Goal: Information Seeking & Learning: Learn about a topic

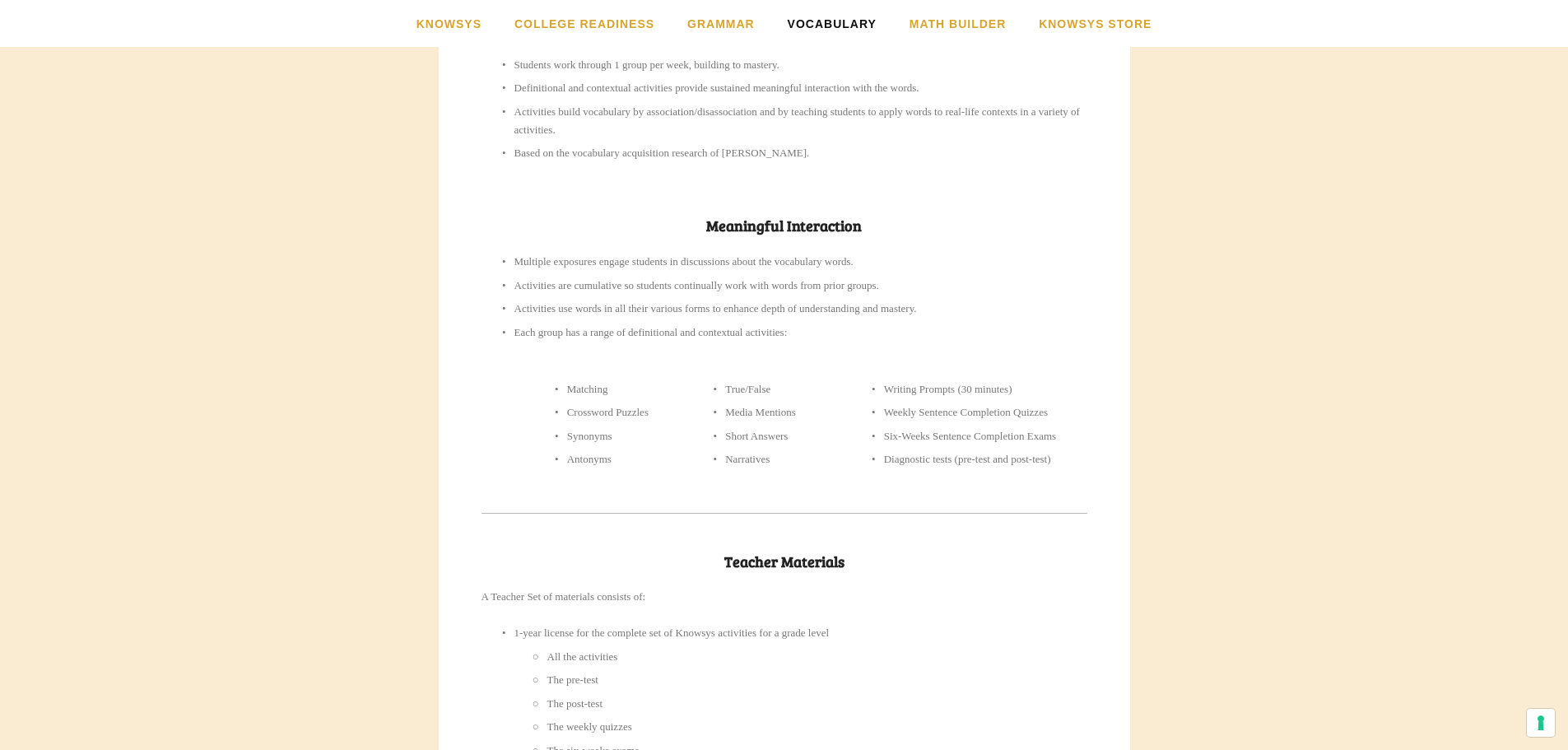
scroll to position [1074, 0]
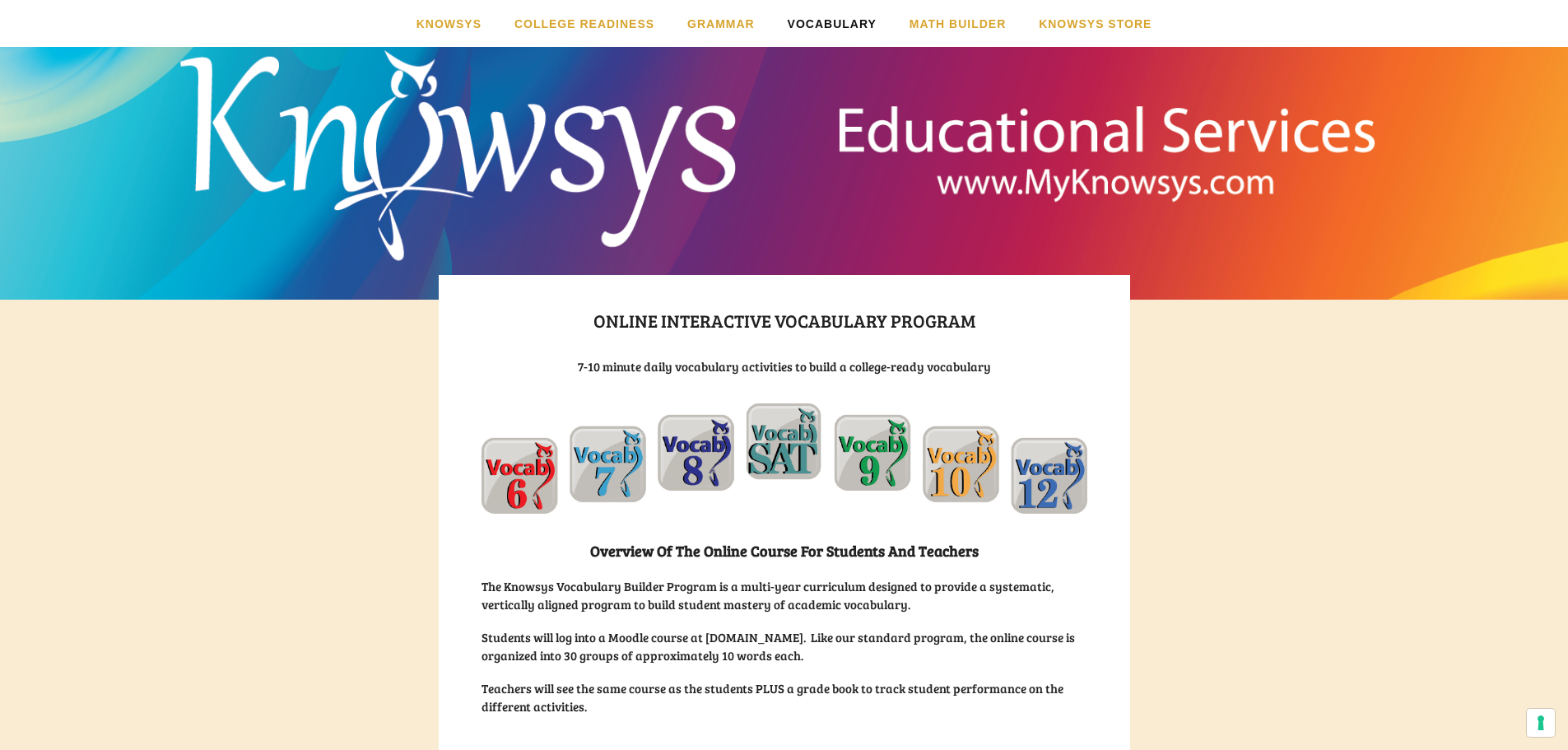
scroll to position [82, 0]
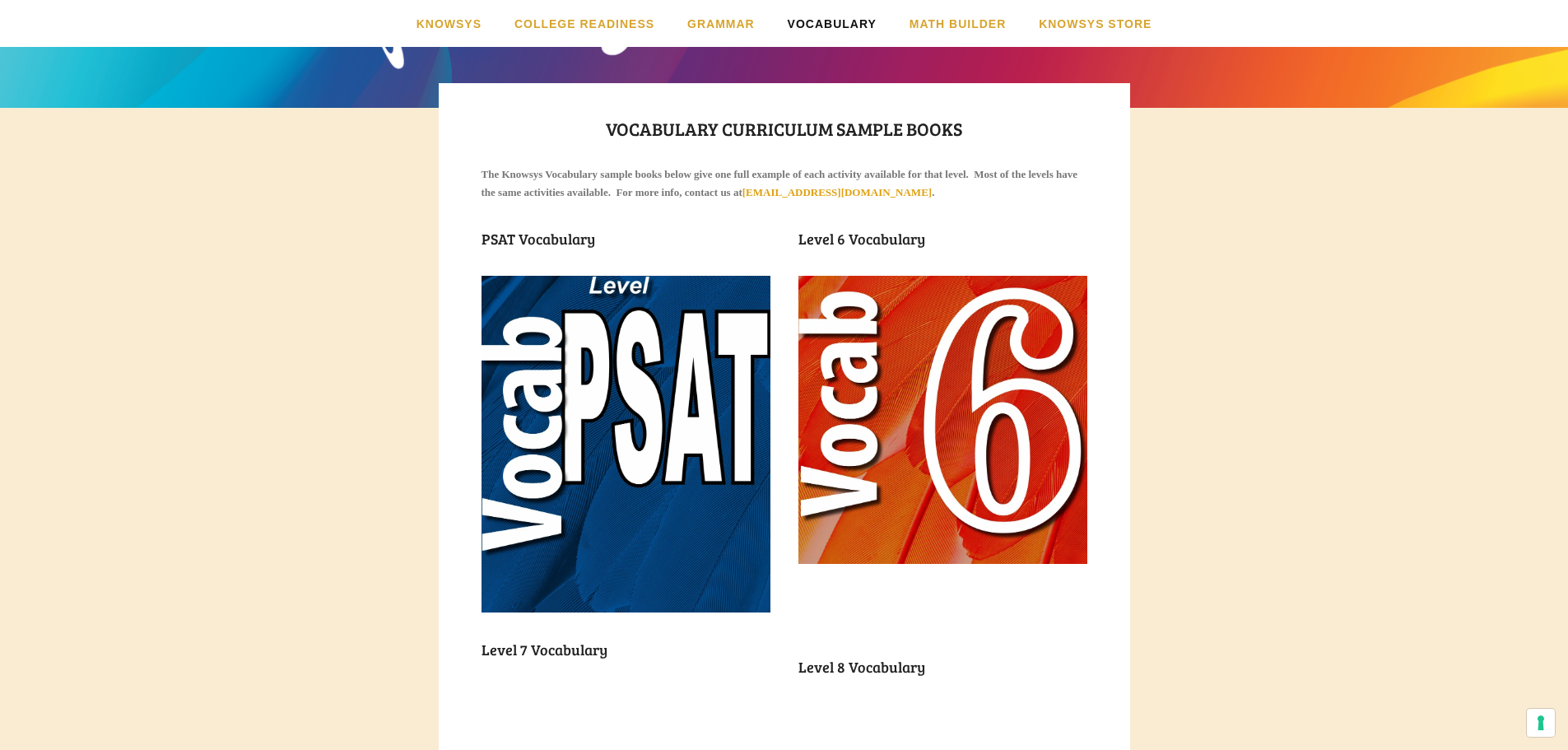
scroll to position [246, 0]
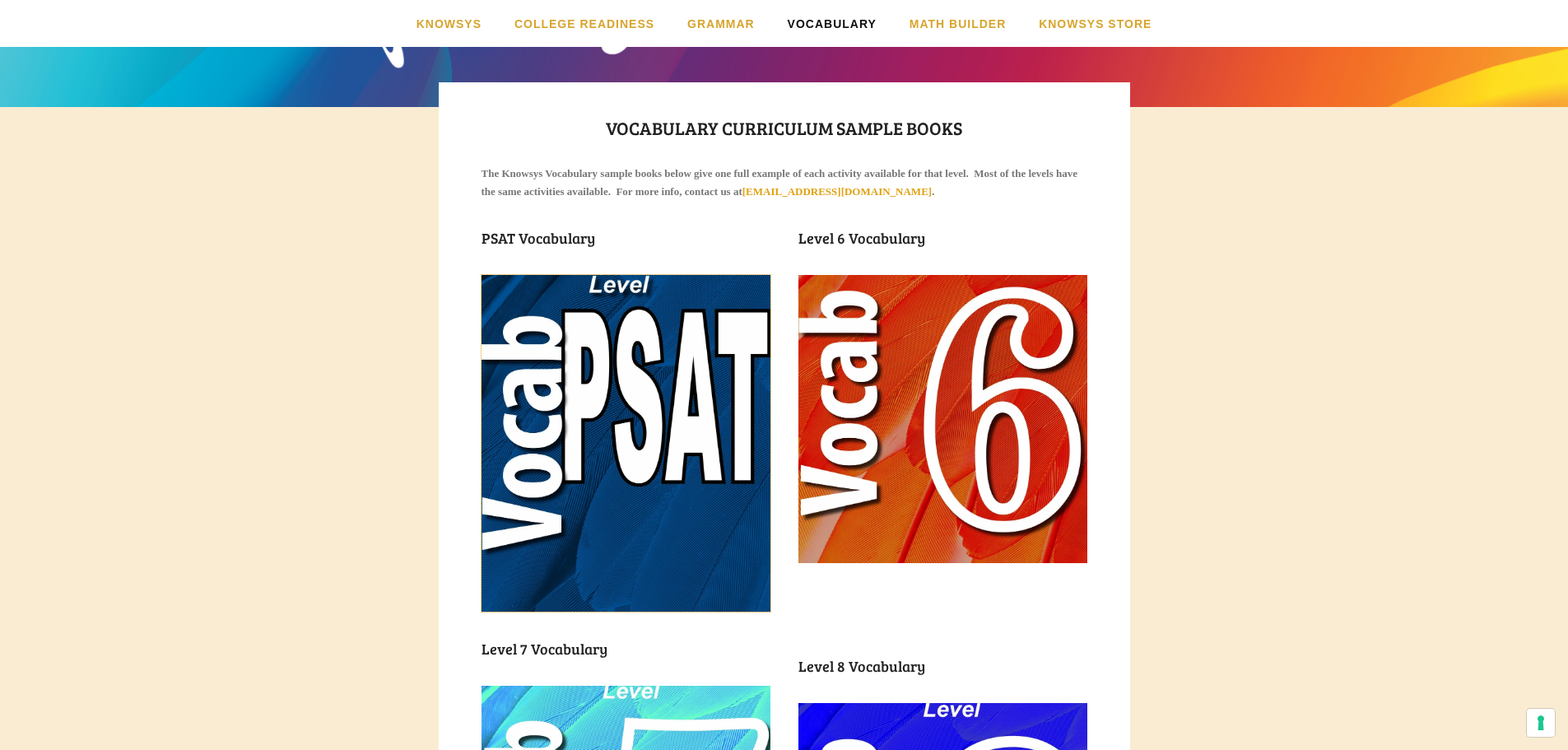
click at [618, 434] on img at bounding box center [626, 443] width 289 height 337
click at [887, 461] on img at bounding box center [942, 418] width 289 height 288
